Goal: Task Accomplishment & Management: Use online tool/utility

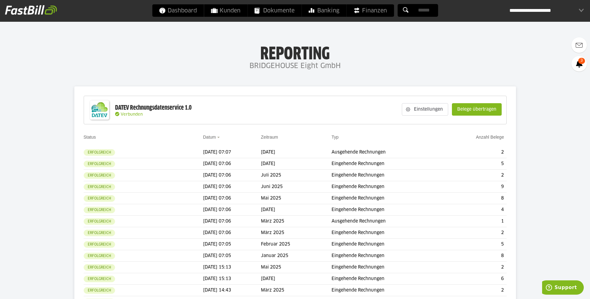
click at [484, 102] on div "Einstellungen Belege übertragen" at bounding box center [452, 110] width 106 height 24
click at [479, 107] on slot "Belege übertragen" at bounding box center [476, 110] width 49 height 12
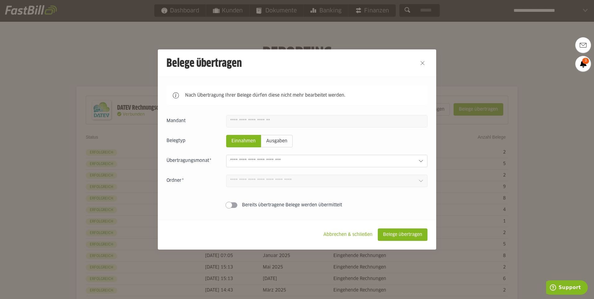
click at [387, 163] on input "text" at bounding box center [321, 161] width 183 height 7
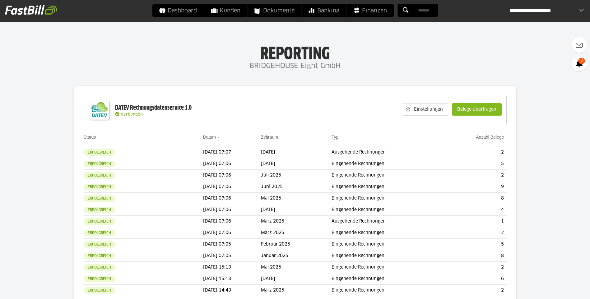
click at [463, 98] on div "Einstellungen Belege übertragen" at bounding box center [452, 110] width 106 height 24
click at [471, 104] on slot "Belege übertragen" at bounding box center [476, 110] width 49 height 12
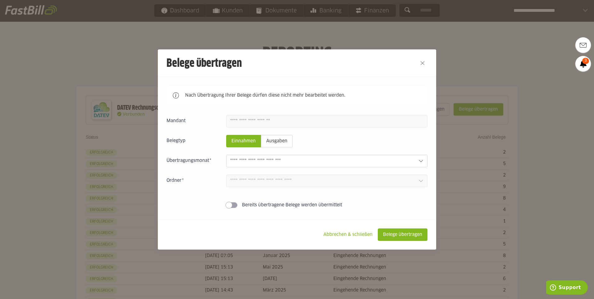
click at [397, 154] on div "Einnahmen Ausgaben August 2025 1 Einnahmen 0 Ausgaben Juli 2025 0 Einnahmen 0 A…" at bounding box center [297, 163] width 261 height 96
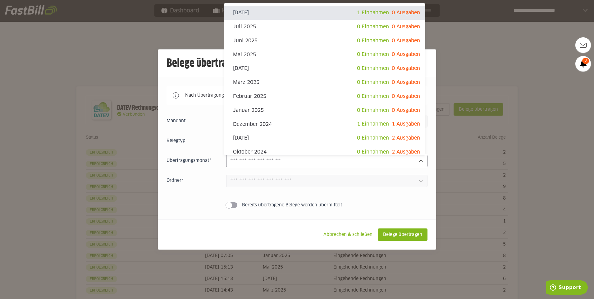
click at [404, 160] on input "text" at bounding box center [321, 161] width 183 height 7
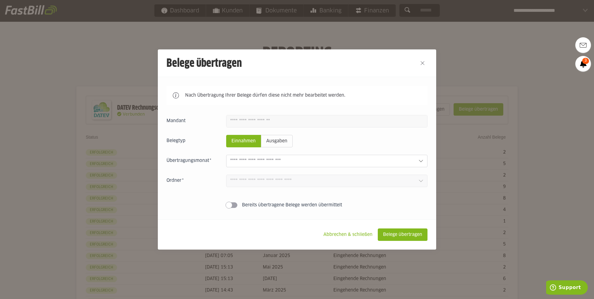
click at [486, 18] on div at bounding box center [297, 149] width 594 height 299
